Goal: Task Accomplishment & Management: Use online tool/utility

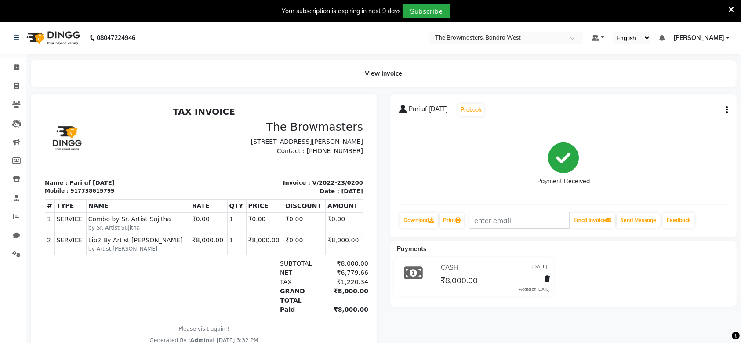
click at [50, 73] on div "View Invoice" at bounding box center [384, 73] width 706 height 27
click at [12, 33] on div "08047224946" at bounding box center [74, 38] width 135 height 25
click at [18, 39] on icon at bounding box center [16, 38] width 5 height 6
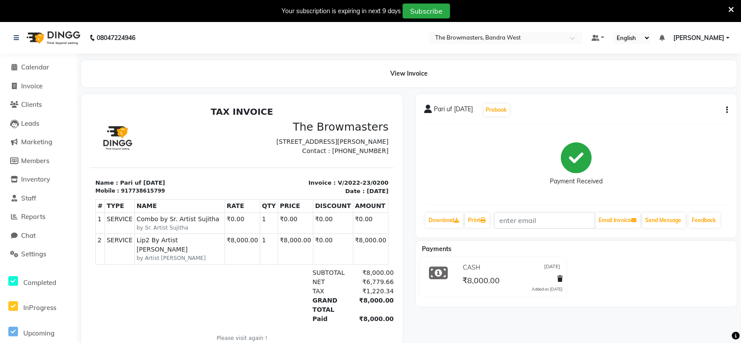
click at [42, 80] on li "Invoice" at bounding box center [38, 86] width 77 height 19
click at [42, 87] on span "Invoice" at bounding box center [32, 86] width 22 height 8
select select "6949"
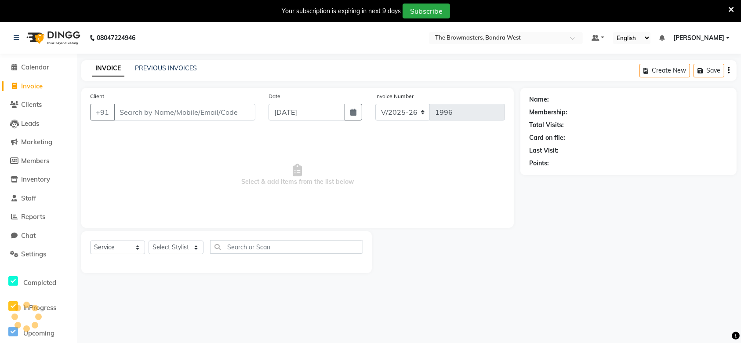
scroll to position [22, 0]
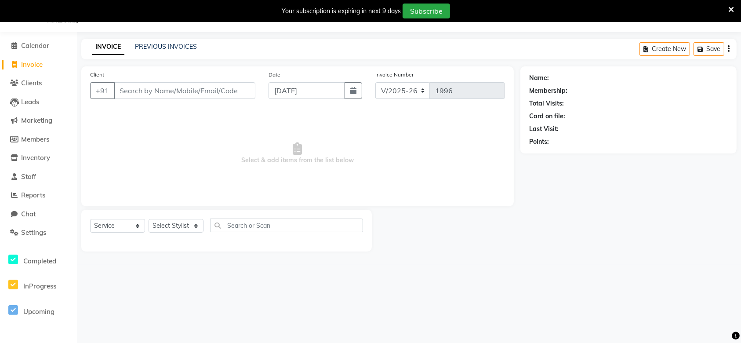
select select "package"
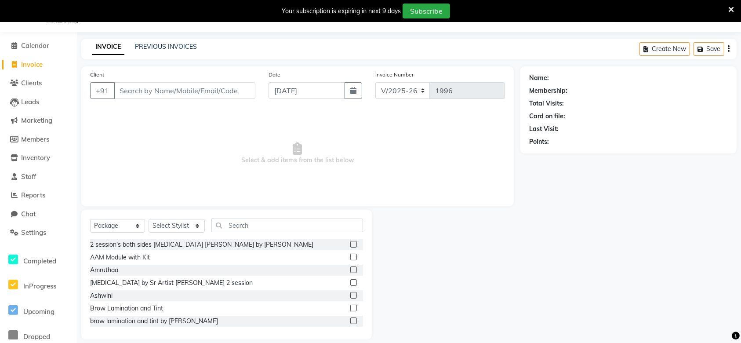
click at [175, 91] on input "Client" at bounding box center [185, 90] width 142 height 17
type input "8005222223"
click at [579, 76] on link "Bela Insta [DATE]" at bounding box center [575, 77] width 49 height 9
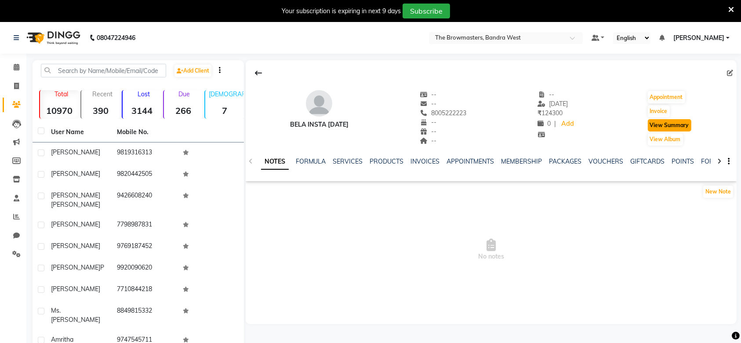
click at [671, 122] on button "View Summary" at bounding box center [670, 125] width 44 height 12
